Goal: Task Accomplishment & Management: Complete application form

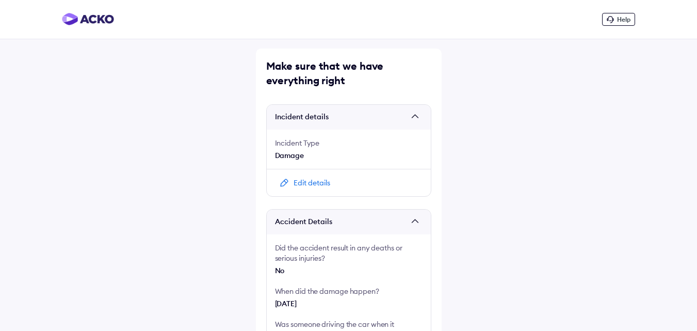
scroll to position [424, 0]
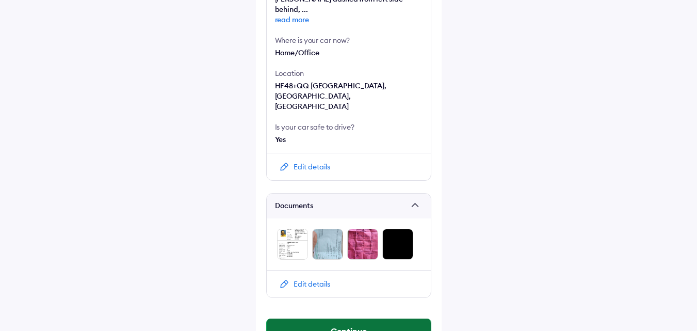
click at [312, 318] on button "Continue" at bounding box center [349, 330] width 164 height 25
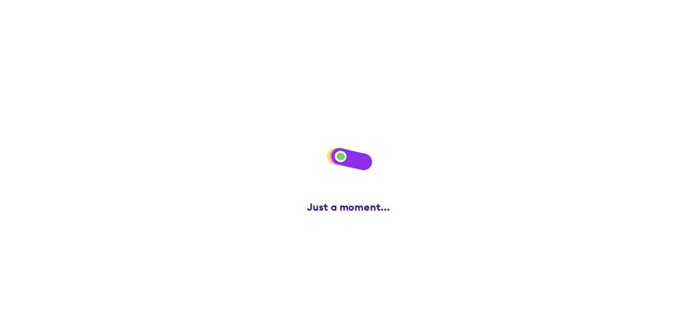
scroll to position [0, 0]
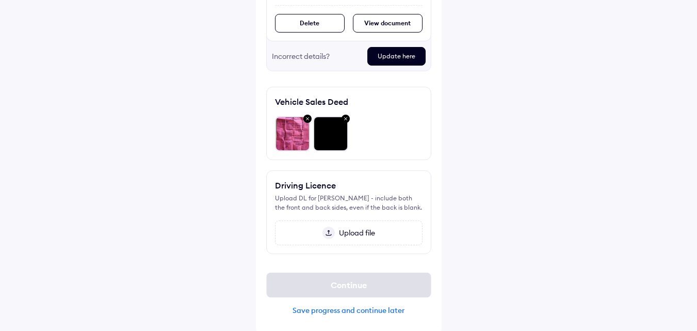
scroll to position [241, 0]
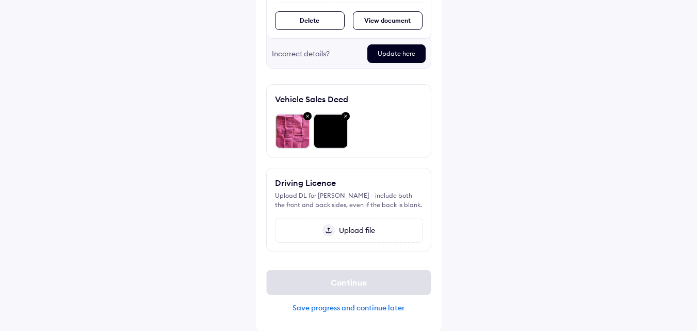
click at [345, 116] on img at bounding box center [345, 116] width 12 height 13
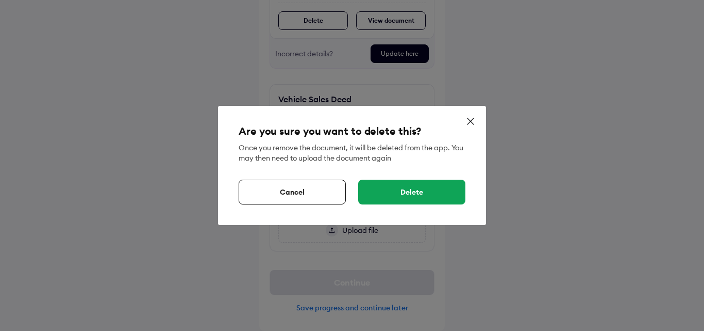
click at [404, 192] on div "Delete" at bounding box center [411, 191] width 107 height 25
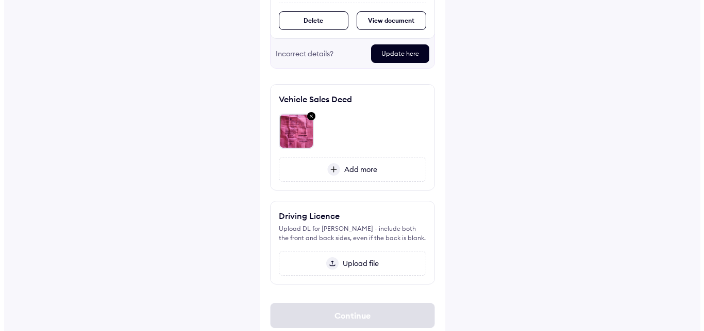
scroll to position [274, 0]
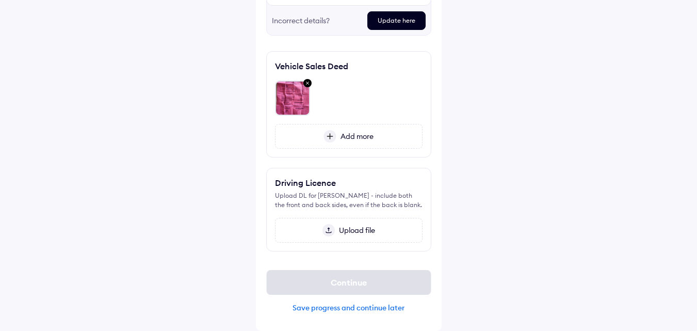
click at [311, 85] on img at bounding box center [307, 83] width 12 height 13
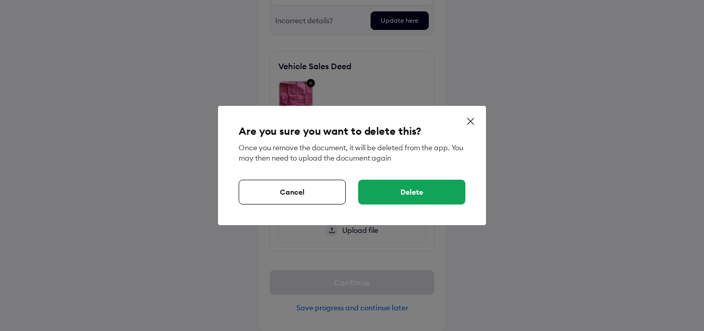
click at [426, 181] on div "Delete" at bounding box center [411, 191] width 107 height 25
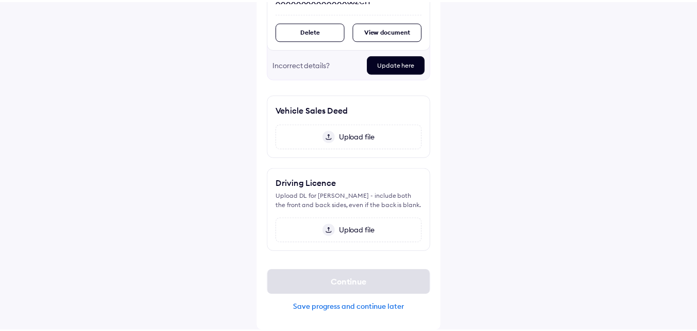
scroll to position [230, 0]
click at [326, 230] on img at bounding box center [328, 230] width 12 height 12
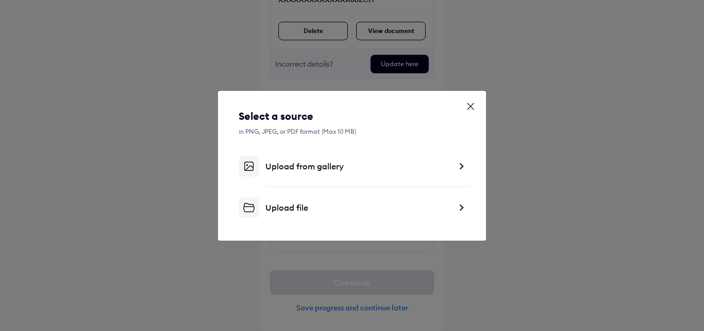
click at [469, 106] on icon at bounding box center [471, 106] width 10 height 10
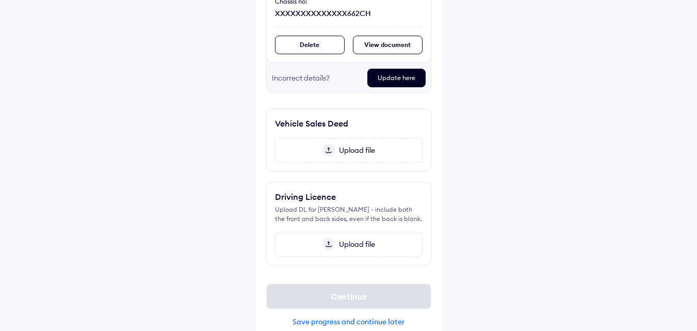
scroll to position [230, 0]
